Goal: Transaction & Acquisition: Purchase product/service

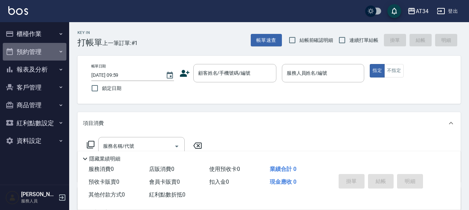
click at [29, 47] on button "預約管理" at bounding box center [35, 52] width 64 height 18
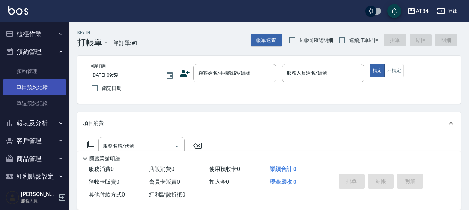
click at [34, 87] on link "單日預約紀錄" at bounding box center [35, 87] width 64 height 16
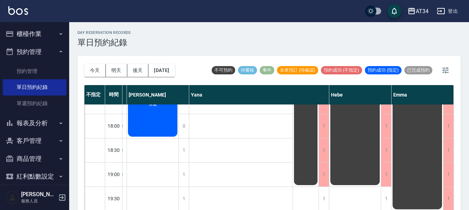
scroll to position [335, 606]
click at [90, 71] on button "今天" at bounding box center [94, 70] width 21 height 13
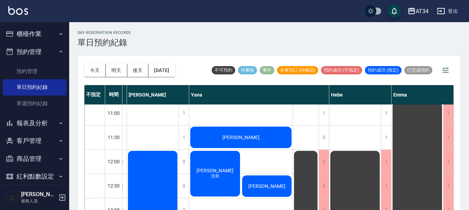
scroll to position [0, 606]
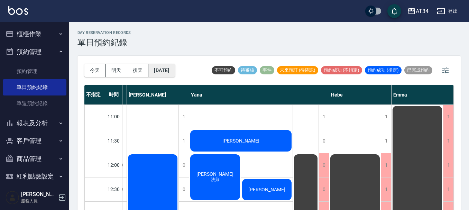
click at [172, 67] on button "[DATE]" at bounding box center [161, 70] width 26 height 13
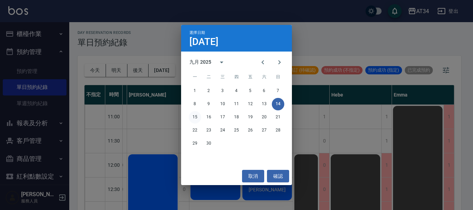
click at [196, 113] on button "15" at bounding box center [195, 117] width 12 height 12
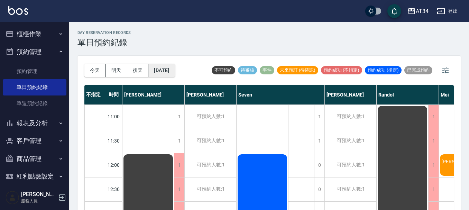
click at [175, 75] on button "[DATE]" at bounding box center [161, 70] width 26 height 13
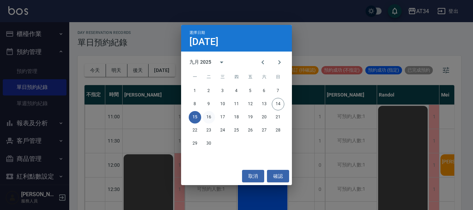
click at [212, 118] on button "16" at bounding box center [208, 117] width 12 height 12
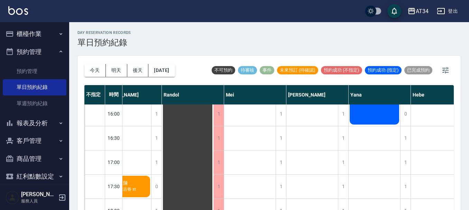
scroll to position [173, 225]
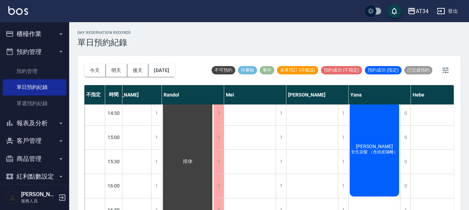
click at [156, 77] on div "[DATE] [DATE] [DATE] [DATE]" at bounding box center [129, 70] width 91 height 29
click at [163, 70] on button "[DATE]" at bounding box center [161, 70] width 26 height 13
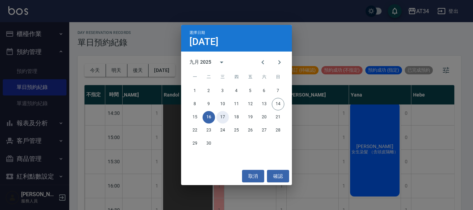
click at [221, 117] on button "17" at bounding box center [222, 117] width 12 height 12
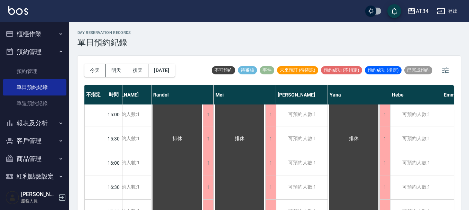
scroll to position [173, 225]
click at [175, 70] on button "[DATE]" at bounding box center [161, 70] width 26 height 13
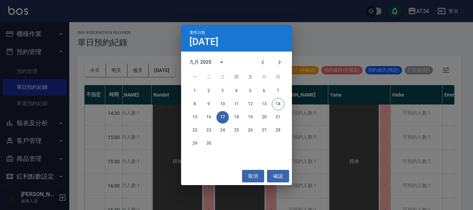
click at [278, 101] on button "14" at bounding box center [278, 104] width 12 height 12
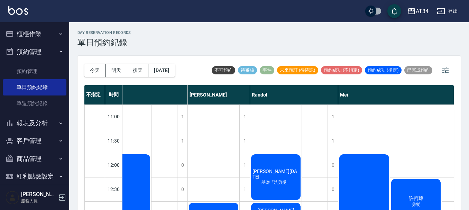
click at [39, 28] on button "櫃檯作業" at bounding box center [35, 34] width 64 height 18
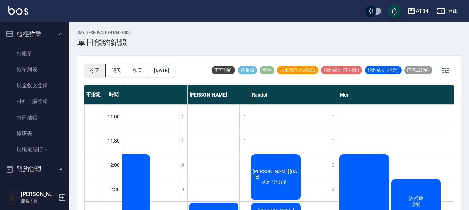
click at [100, 70] on button "今天" at bounding box center [94, 70] width 21 height 13
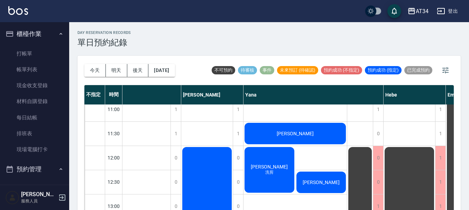
scroll to position [0, 548]
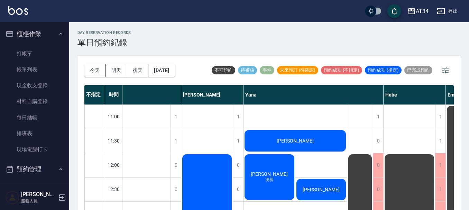
click at [189, 30] on div "day Reservation records 單日預約紀錄 [DATE] [DATE] [DATE] [DATE] 不可預約 待審核 事件 未來預訂 (待確…" at bounding box center [269, 120] width 400 height 196
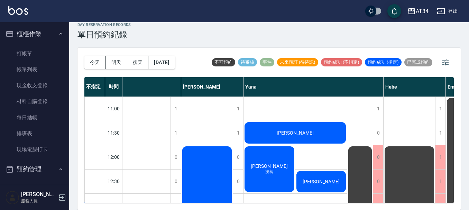
drag, startPoint x: 276, startPoint y: 188, endPoint x: 0, endPoint y: 223, distance: 278.0
drag, startPoint x: 0, startPoint y: 223, endPoint x: 146, endPoint y: 44, distance: 231.9
click at [146, 44] on div "day Reservation records 單日預約紀錄 [DATE] [DATE] [DATE] [DATE] 不可預約 待審核 事件 未來預訂 (待確…" at bounding box center [269, 112] width 400 height 196
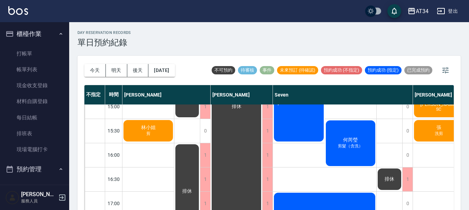
scroll to position [173, 0]
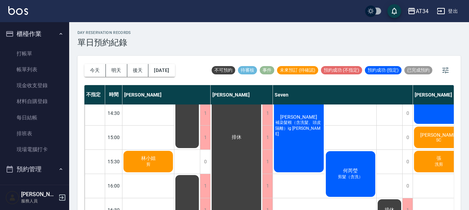
click at [149, 159] on span "林小姐" at bounding box center [148, 158] width 17 height 6
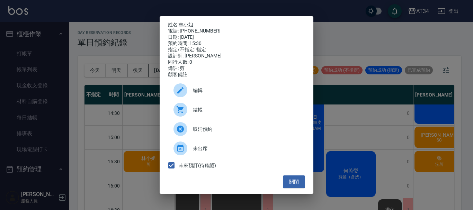
click at [185, 22] on link "林小姐" at bounding box center [186, 25] width 15 height 6
click at [293, 188] on button "關閉" at bounding box center [294, 181] width 22 height 13
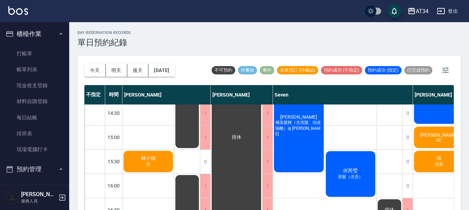
click at [124, 156] on div "林小姐 剪" at bounding box center [148, 162] width 52 height 24
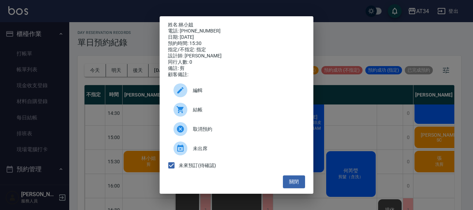
click at [131, 126] on div "姓名: [PERSON_NAME]小姐 電話: [PHONE_NUMBER] 日期: [DATE] 預約時間: 15:30 指定/不指定: 指定 設計師: […" at bounding box center [236, 105] width 473 height 210
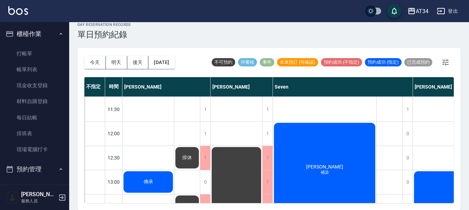
scroll to position [35, 0]
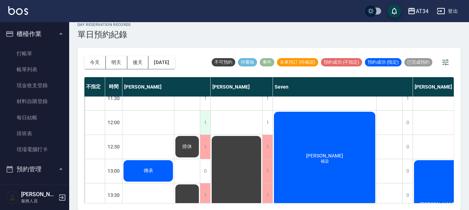
click at [207, 122] on div "1" at bounding box center [205, 123] width 10 height 24
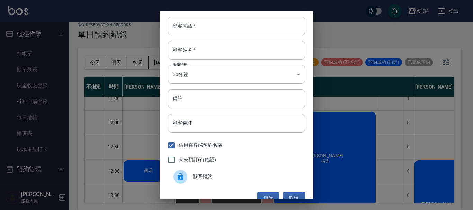
click at [124, 129] on div "顧客電話   * 顧客電話   * 顧客姓名   * 顧客姓名   * 服務時長 30分鐘 1 服務時長 備註 備註 顧客備註 顧客備註 佔用顧客端預約名額 …" at bounding box center [236, 105] width 473 height 210
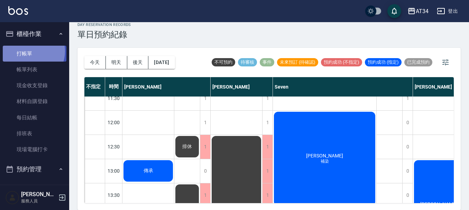
click at [30, 51] on link "打帳單" at bounding box center [35, 54] width 64 height 16
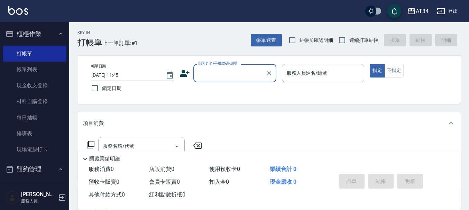
click at [209, 79] on input "顧客姓名/手機號碼/編號" at bounding box center [229, 73] width 66 height 12
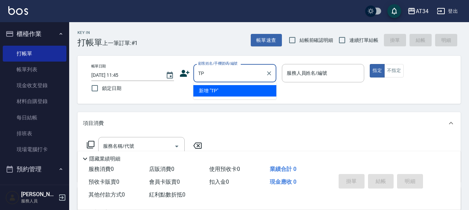
type input "T"
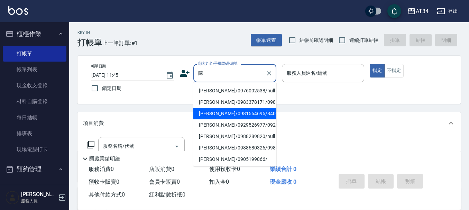
click at [227, 119] on li "[PERSON_NAME]/0981564695/840104" at bounding box center [234, 113] width 83 height 11
type input "[PERSON_NAME]/0981564695/840104"
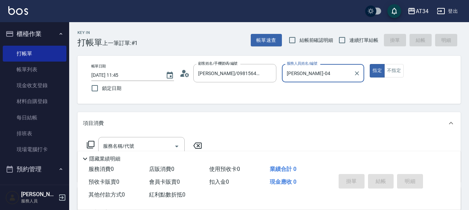
type input "[PERSON_NAME]-04"
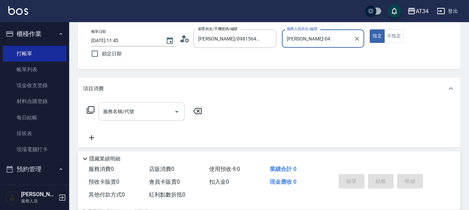
click at [110, 106] on input "服務名稱/代號" at bounding box center [136, 112] width 70 height 12
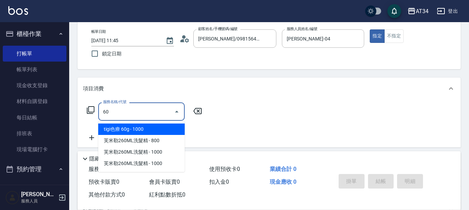
type input "601"
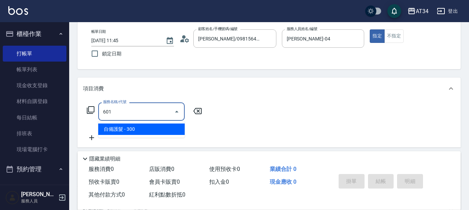
type input "30"
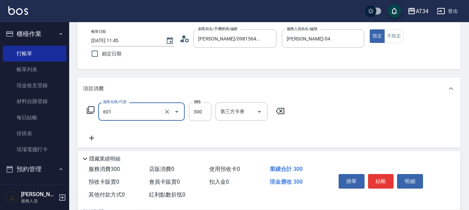
type input "自備護髮(601)"
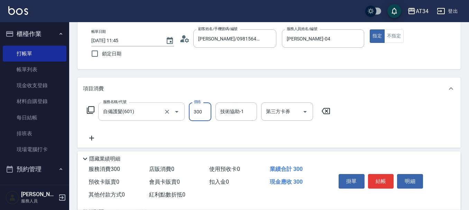
type input "9"
type input "0"
type input "999"
type input "90"
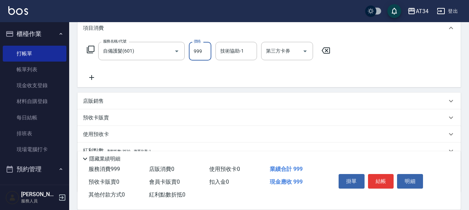
scroll to position [104, 0]
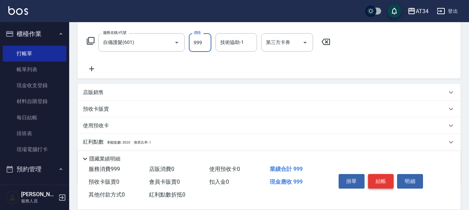
type input "999"
click at [382, 180] on button "結帳" at bounding box center [381, 181] width 26 height 15
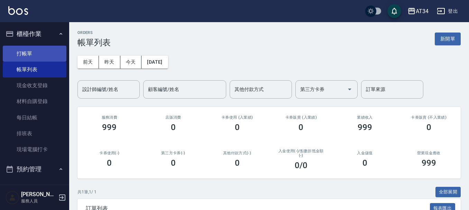
click at [38, 51] on link "打帳單" at bounding box center [35, 54] width 64 height 16
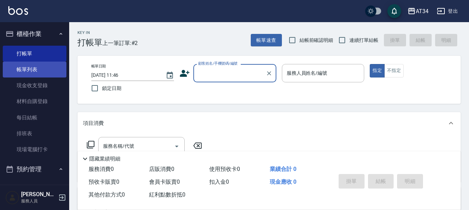
click at [25, 74] on link "帳單列表" at bounding box center [35, 70] width 64 height 16
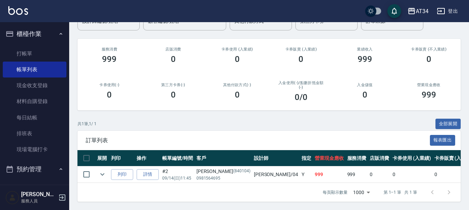
scroll to position [73, 0]
click at [154, 171] on link "詳情" at bounding box center [148, 174] width 22 height 11
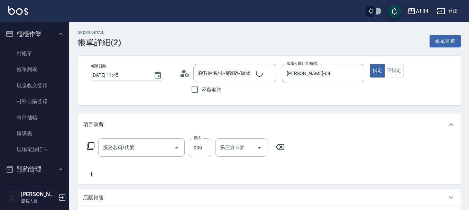
type input "[DATE] 11:45"
type input "[PERSON_NAME]-04"
type input "90"
type input "[PERSON_NAME]/0981564695/840104"
type input "自備護髮(601)"
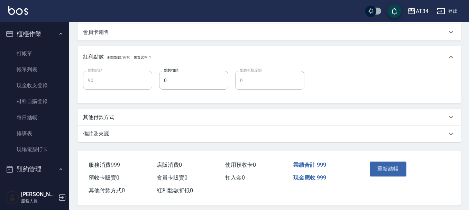
scroll to position [222, 0]
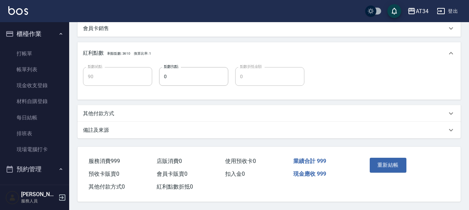
click at [106, 112] on p "其他付款方式" at bounding box center [98, 113] width 31 height 7
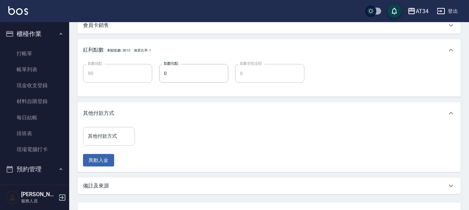
click at [108, 139] on input "其他付款方式" at bounding box center [109, 136] width 46 height 12
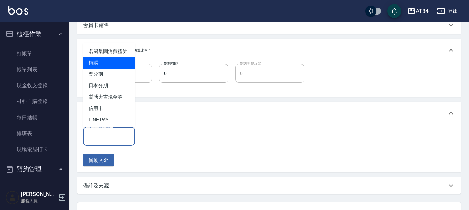
click at [95, 68] on span "轉賬" at bounding box center [109, 62] width 52 height 11
type input "轉賬"
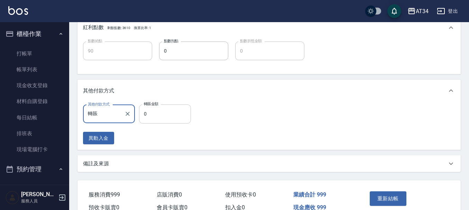
scroll to position [257, 0]
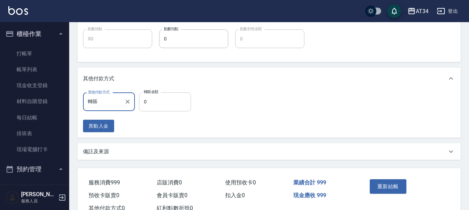
click at [149, 104] on input "0" at bounding box center [165, 101] width 52 height 19
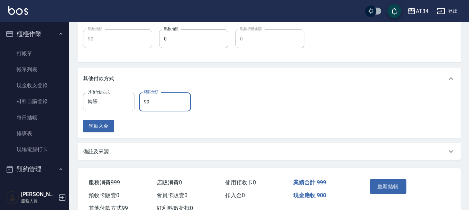
type input "999"
type input "0"
type input "999"
click at [378, 183] on button "重新結帳" at bounding box center [388, 186] width 37 height 15
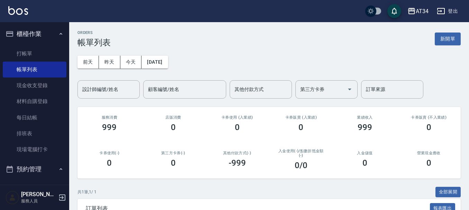
click at [377, 182] on div "ORDERS 帳單列表 新開單 [DATE] [DATE] [DATE] [DATE] 設計師編號/姓名 設計師編號/姓名 顧客編號/姓名 顧客編號/姓名 其…" at bounding box center [269, 150] width 400 height 256
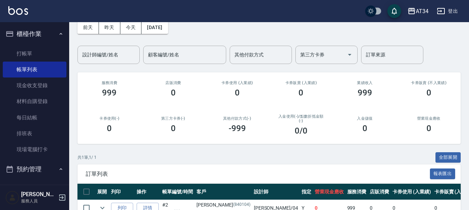
scroll to position [35, 0]
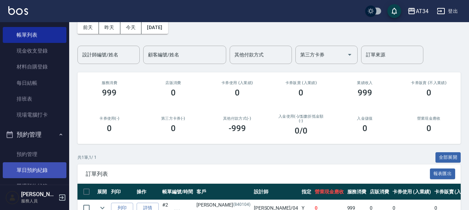
click at [38, 171] on link "單日預約紀錄" at bounding box center [35, 170] width 64 height 16
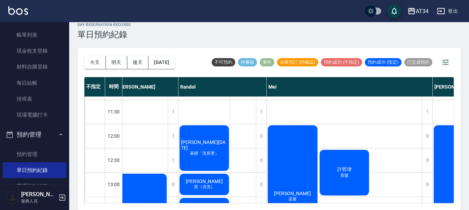
scroll to position [0, 297]
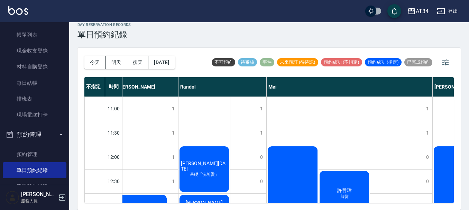
click at [205, 167] on span "[PERSON_NAME][DATE]" at bounding box center [204, 166] width 49 height 11
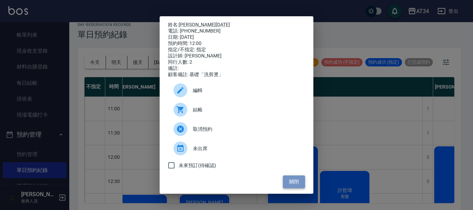
click at [292, 182] on button "關閉" at bounding box center [294, 181] width 22 height 13
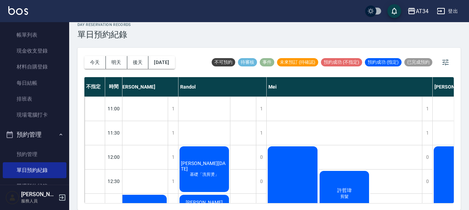
click at [192, 181] on div "[PERSON_NAME][DATE] 基礎「洗剪燙」" at bounding box center [205, 169] width 52 height 48
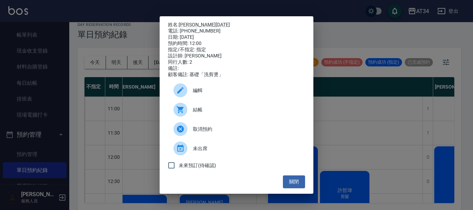
click at [211, 152] on span "未出席" at bounding box center [246, 148] width 107 height 7
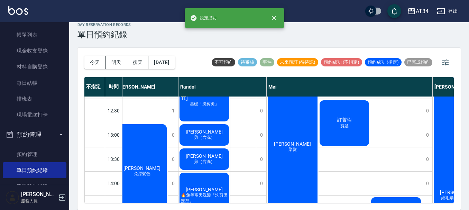
scroll to position [35, 297]
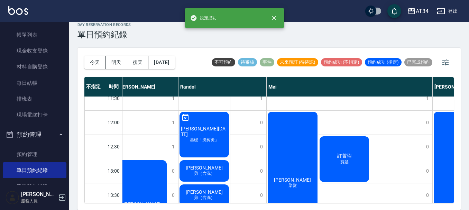
click at [222, 139] on div "[PERSON_NAME][DATE] 基礎「洗剪燙」" at bounding box center [205, 135] width 52 height 48
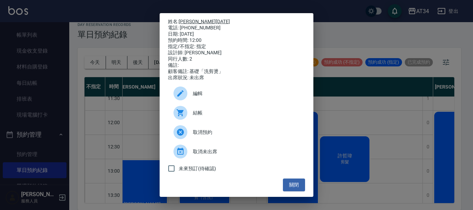
click at [199, 19] on link "[PERSON_NAME][DATE]" at bounding box center [204, 22] width 51 height 6
click at [291, 189] on button "關閉" at bounding box center [294, 185] width 22 height 13
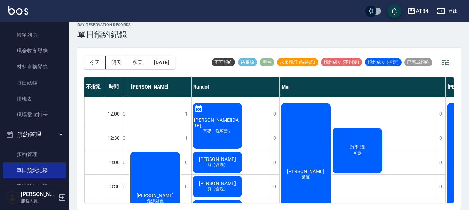
scroll to position [69, 284]
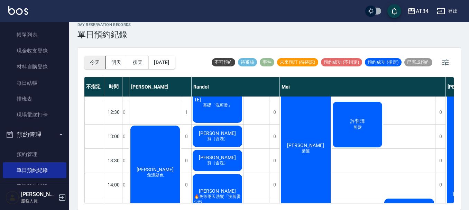
click at [101, 60] on button "今天" at bounding box center [94, 62] width 21 height 13
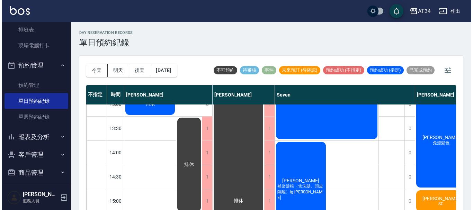
scroll to position [138, 0]
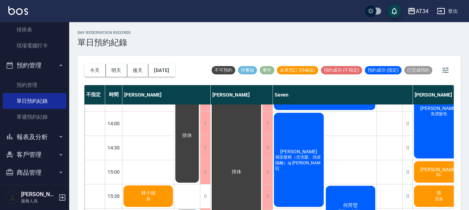
click at [145, 194] on span "林小姐" at bounding box center [148, 193] width 17 height 6
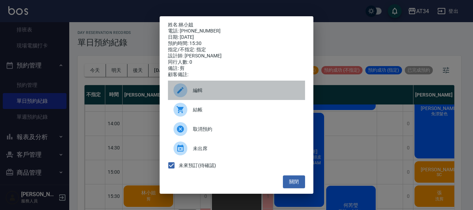
click at [197, 92] on span "編輯" at bounding box center [246, 90] width 107 height 7
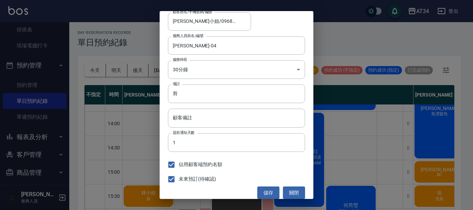
scroll to position [51, 0]
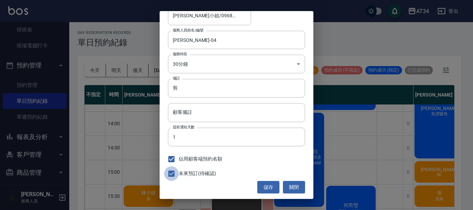
click at [165, 177] on input "未來預訂(待確認)" at bounding box center [171, 173] width 15 height 15
checkbox input "false"
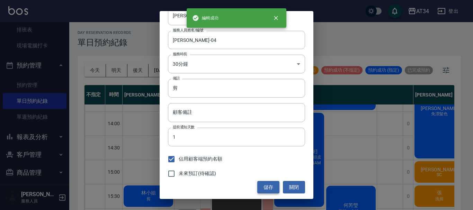
click at [265, 184] on button "儲存" at bounding box center [268, 187] width 22 height 13
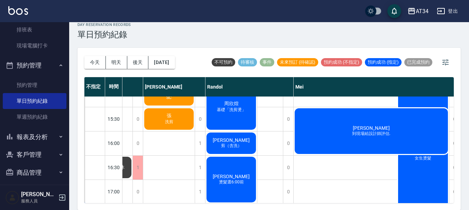
scroll to position [208, 227]
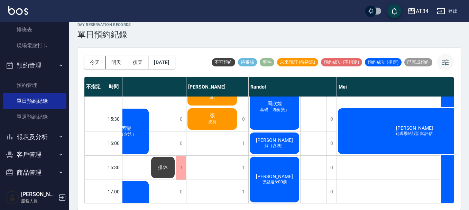
click at [446, 62] on icon "button" at bounding box center [445, 62] width 6 height 6
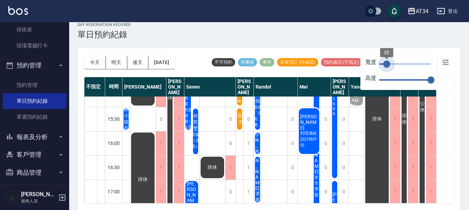
scroll to position [208, 0]
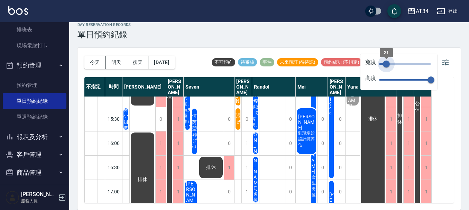
drag, startPoint x: 432, startPoint y: 64, endPoint x: 386, endPoint y: 75, distance: 47.4
click at [386, 75] on div "寬度 21 高度 70" at bounding box center [398, 72] width 77 height 36
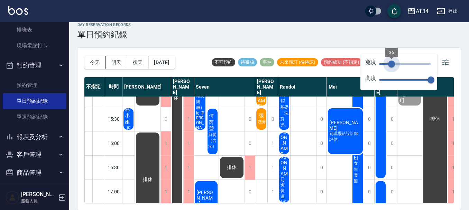
type input "40"
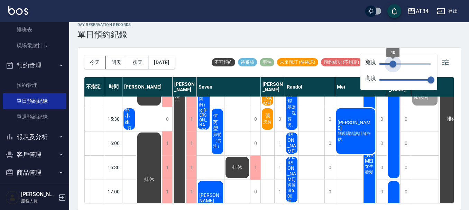
drag, startPoint x: 388, startPoint y: 63, endPoint x: 393, endPoint y: 64, distance: 4.9
click at [393, 64] on span "40" at bounding box center [393, 64] width 7 height 7
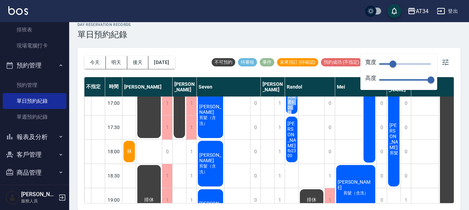
drag, startPoint x: 295, startPoint y: 197, endPoint x: 285, endPoint y: 195, distance: 10.2
click at [285, 195] on div "[PERSON_NAME][DATE] 基礎「洗剪燙」 [PERSON_NAME] 剪（含洗） [PERSON_NAME] 剪（含洗） [PERSON_NAM…" at bounding box center [292, 18] width 14 height 436
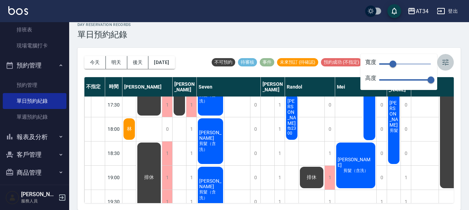
click at [442, 55] on button "button" at bounding box center [445, 62] width 17 height 17
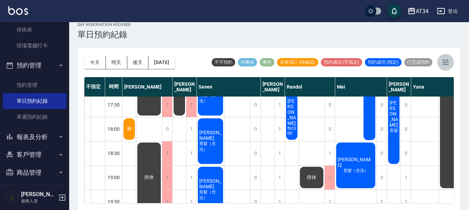
click at [441, 62] on button "button" at bounding box center [445, 62] width 17 height 17
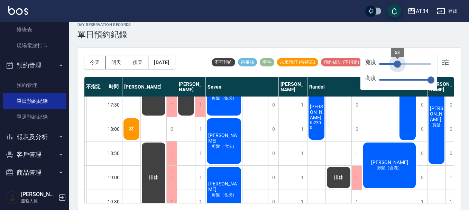
type input "51"
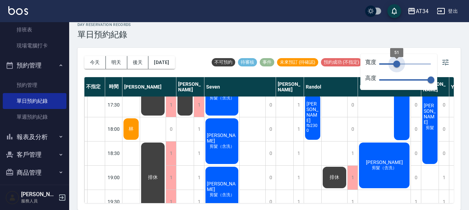
drag, startPoint x: 393, startPoint y: 65, endPoint x: 397, endPoint y: 65, distance: 3.5
click at [397, 65] on span "51" at bounding box center [396, 64] width 7 height 7
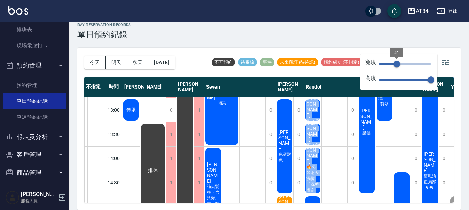
scroll to position [138, 0]
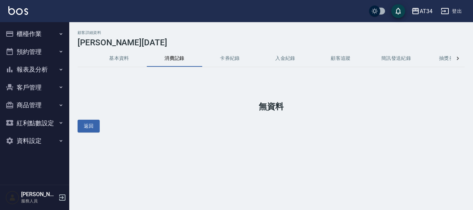
click at [136, 61] on button "基本資料" at bounding box center [118, 58] width 55 height 17
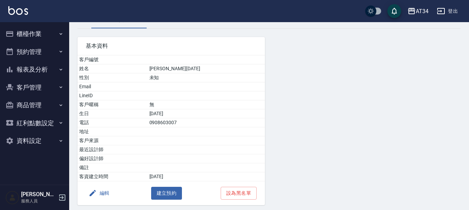
scroll to position [63, 0]
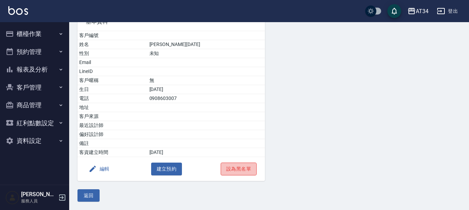
click at [245, 165] on button "設為黑名單" at bounding box center [239, 169] width 36 height 13
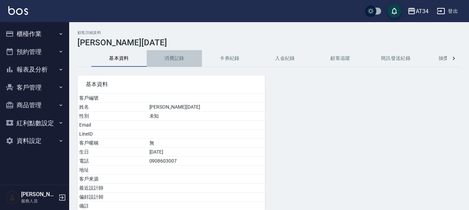
click at [189, 58] on button "消費記錄" at bounding box center [174, 58] width 55 height 17
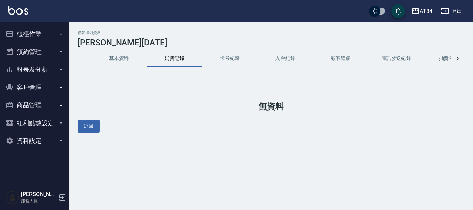
click at [123, 57] on button "基本資料" at bounding box center [118, 58] width 55 height 17
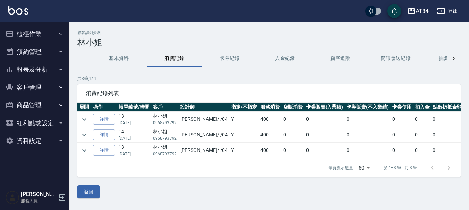
click at [20, 32] on button "櫃檯作業" at bounding box center [35, 34] width 64 height 18
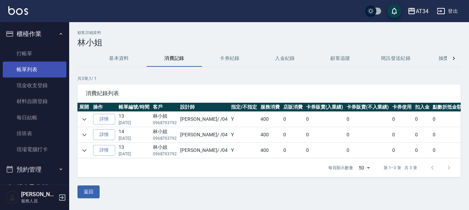
click at [23, 62] on link "帳單列表" at bounding box center [35, 70] width 64 height 16
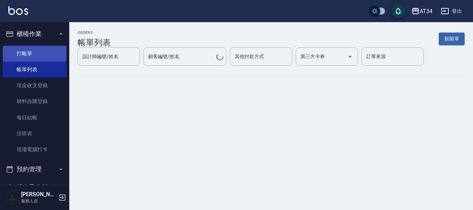
click at [51, 57] on link "打帳單" at bounding box center [35, 54] width 64 height 16
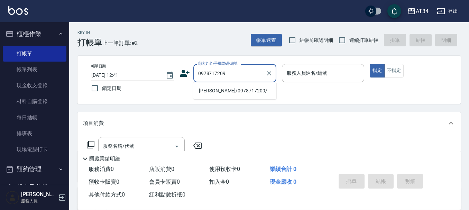
type input "0978717209"
click at [370, 64] on button "指定" at bounding box center [377, 70] width 15 height 13
type button "true"
type input "陳恩萱/0978717209/"
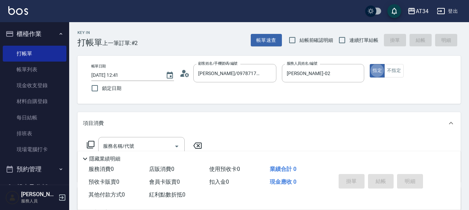
type input "Wendy-02"
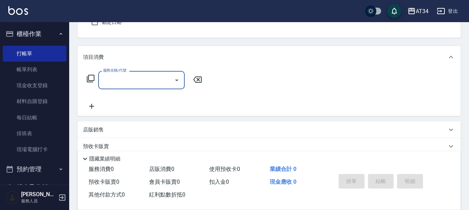
scroll to position [69, 0]
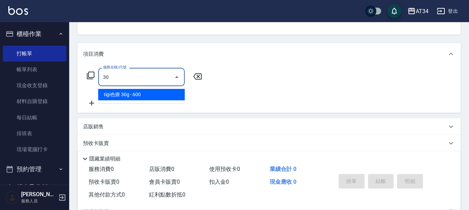
type input "301"
type input "150"
type input "燙髮(301)"
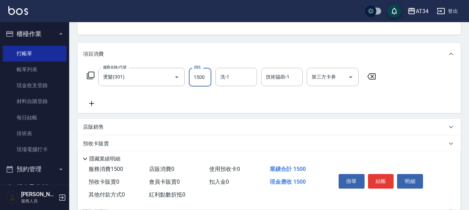
type input "5"
type input "0"
type input "500"
type input "50"
type input "500"
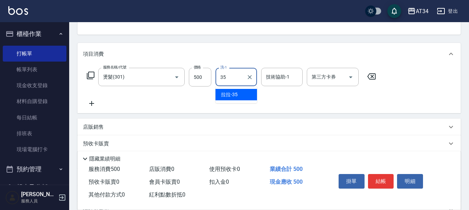
type input "拉拉-35"
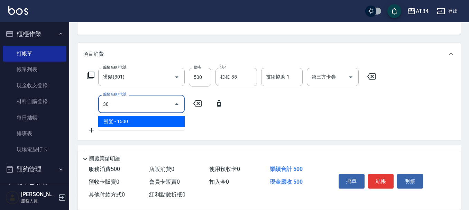
type input "3"
type input "501"
type input "150"
type input "染髮(501)"
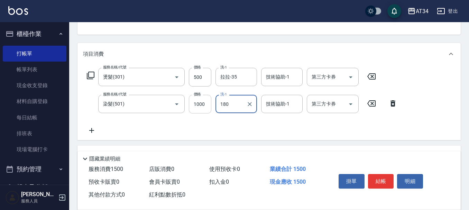
type input "180"
click at [196, 101] on input "1000" at bounding box center [200, 104] width 22 height 19
type input "1"
type input "50"
type input "180"
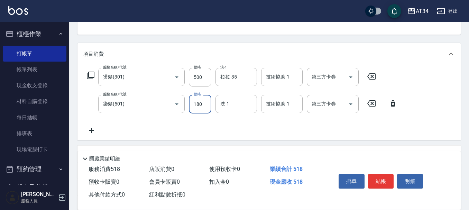
type input "230"
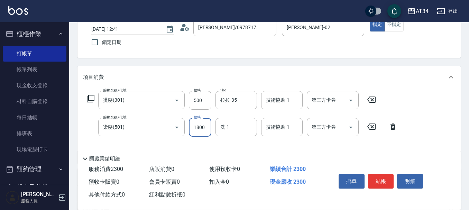
scroll to position [35, 0]
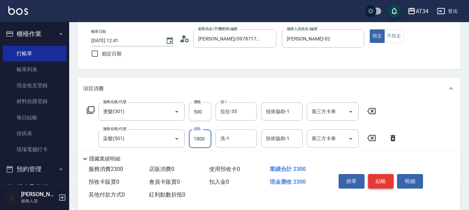
type input "1800"
click at [387, 174] on button "結帳" at bounding box center [381, 181] width 26 height 15
